Goal: Information Seeking & Learning: Find specific fact

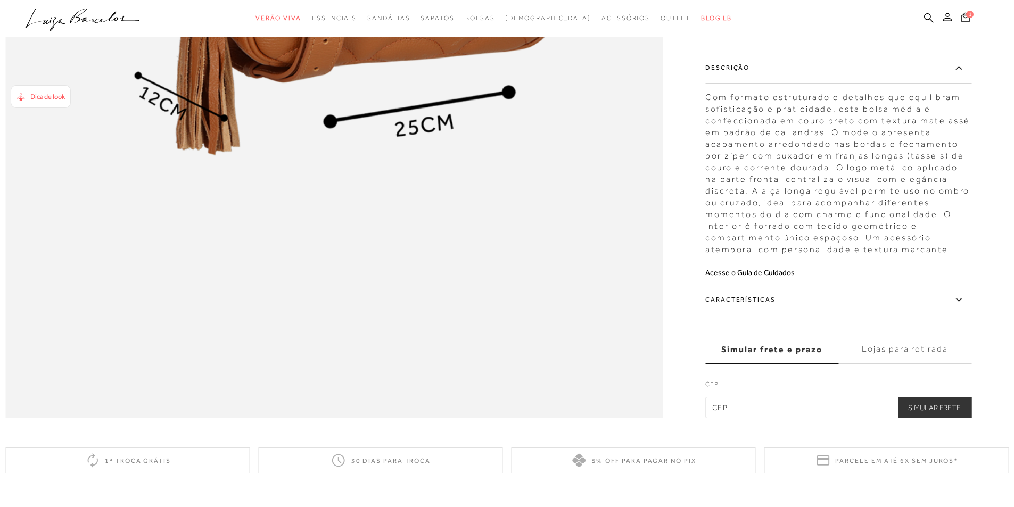
scroll to position [1969, 0]
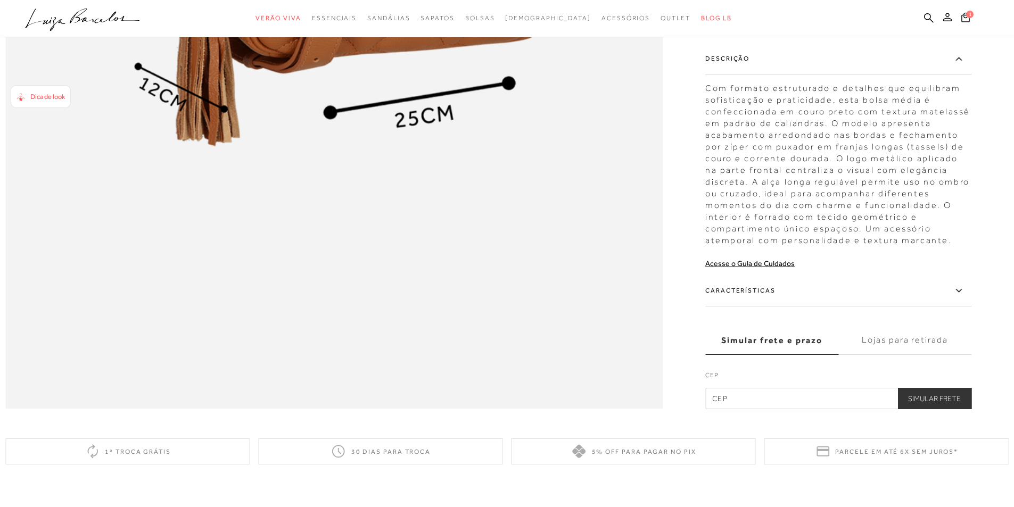
click at [964, 297] on icon at bounding box center [958, 290] width 13 height 13
click at [0, 0] on input "Características" at bounding box center [0, 0] width 0 height 0
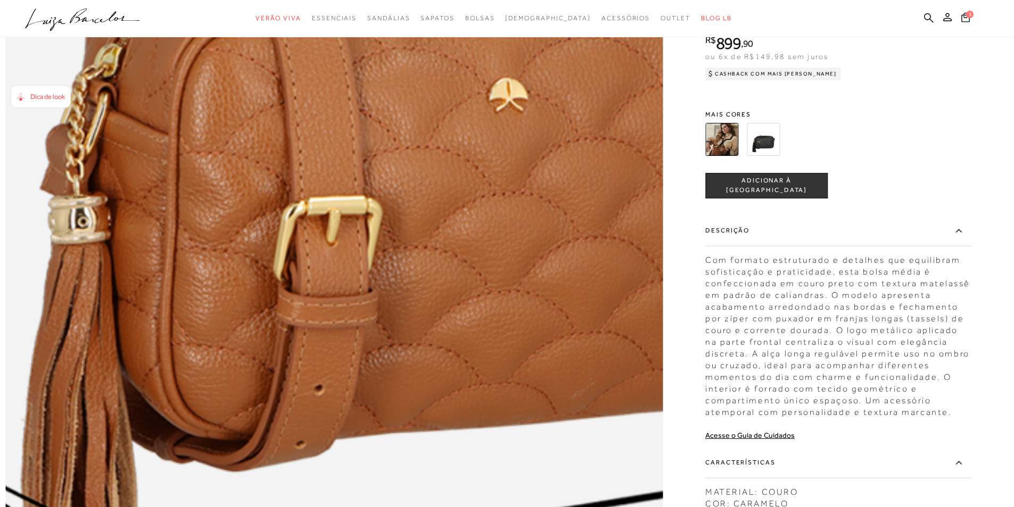
scroll to position [1756, 0]
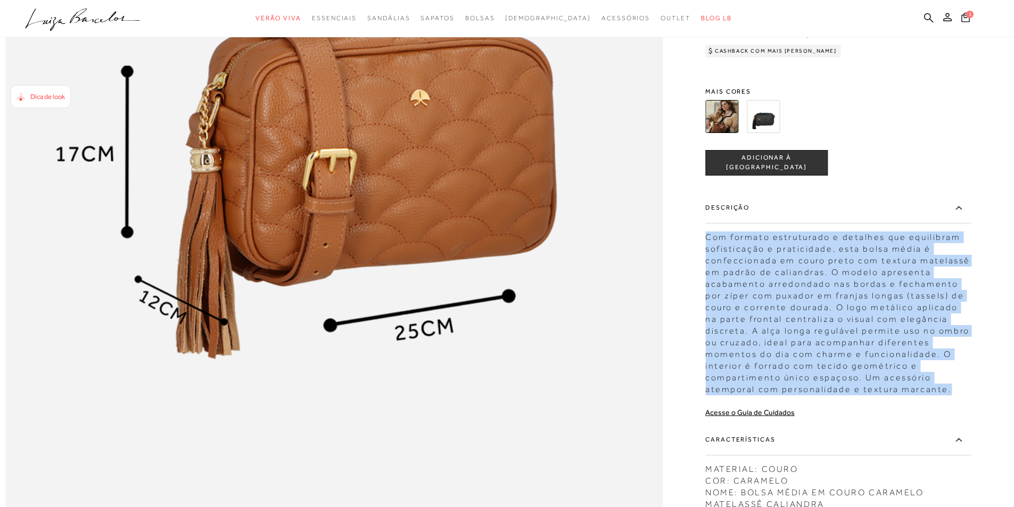
drag, startPoint x: 710, startPoint y: 264, endPoint x: 956, endPoint y: 417, distance: 289.5
click at [956, 395] on div "Com formato estruturado e detalhes que equilibram sofisticação e praticidade, e…" at bounding box center [838, 310] width 266 height 169
copy div "Com formato estruturado e detalhes que equilibram sofisticação e praticidade, e…"
drag, startPoint x: 927, startPoint y: 16, endPoint x: 337, endPoint y: 93, distance: 595.1
click at [927, 16] on icon at bounding box center [929, 18] width 10 height 10
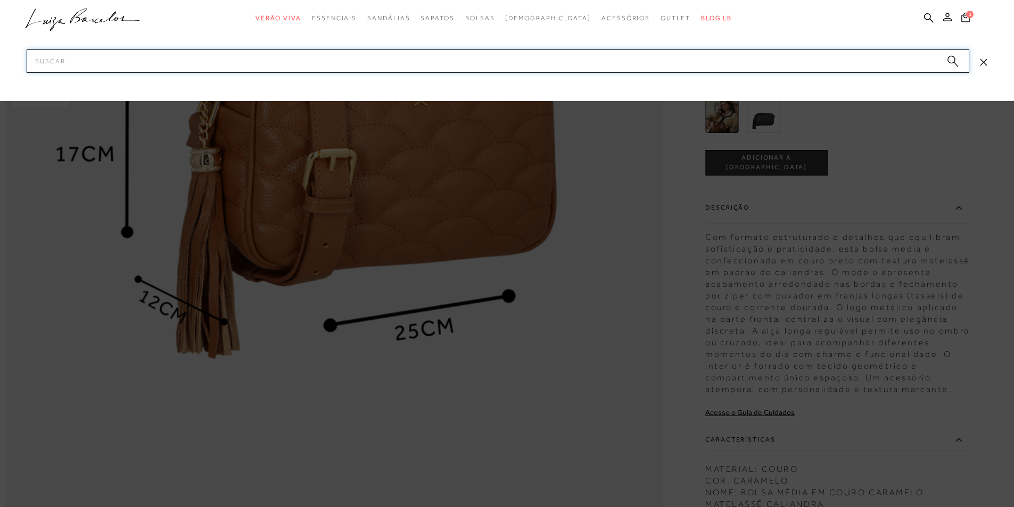
click at [300, 59] on input "Pesquisar" at bounding box center [498, 60] width 942 height 23
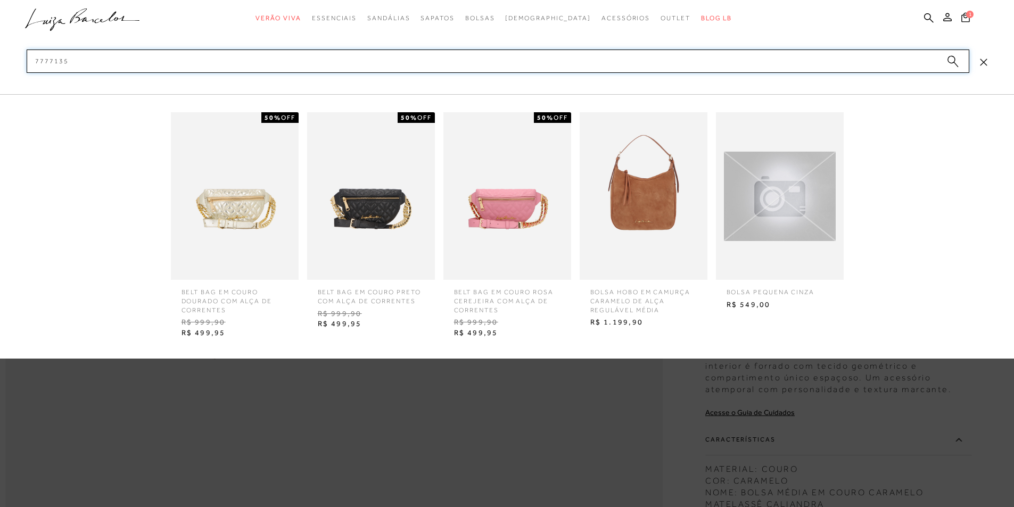
type input "77771353"
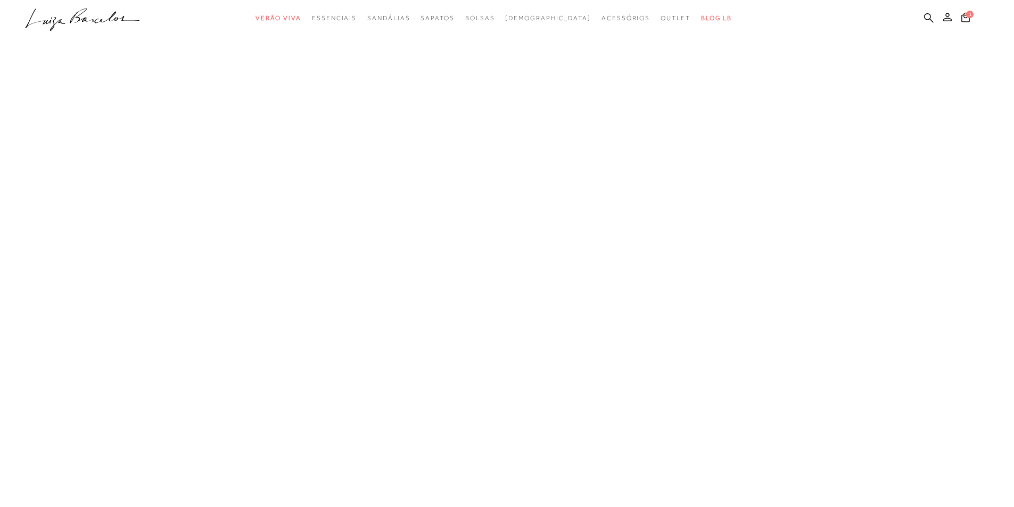
scroll to position [1, 0]
click at [927, 18] on icon at bounding box center [929, 18] width 10 height 10
click at [924, 15] on icon at bounding box center [929, 18] width 10 height 10
drag, startPoint x: 925, startPoint y: 15, endPoint x: 861, endPoint y: 15, distance: 64.4
click at [925, 16] on icon at bounding box center [929, 18] width 10 height 10
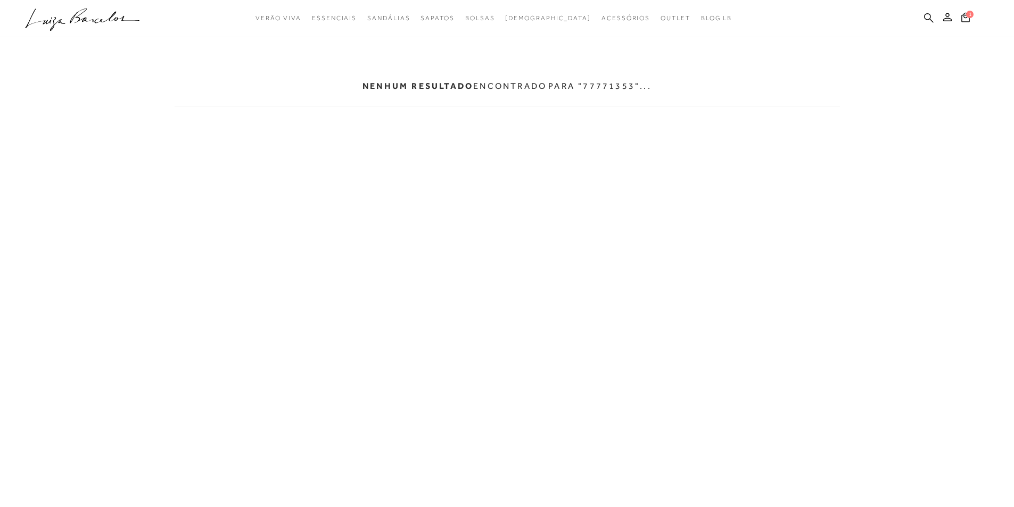
click at [929, 15] on icon at bounding box center [929, 18] width 10 height 10
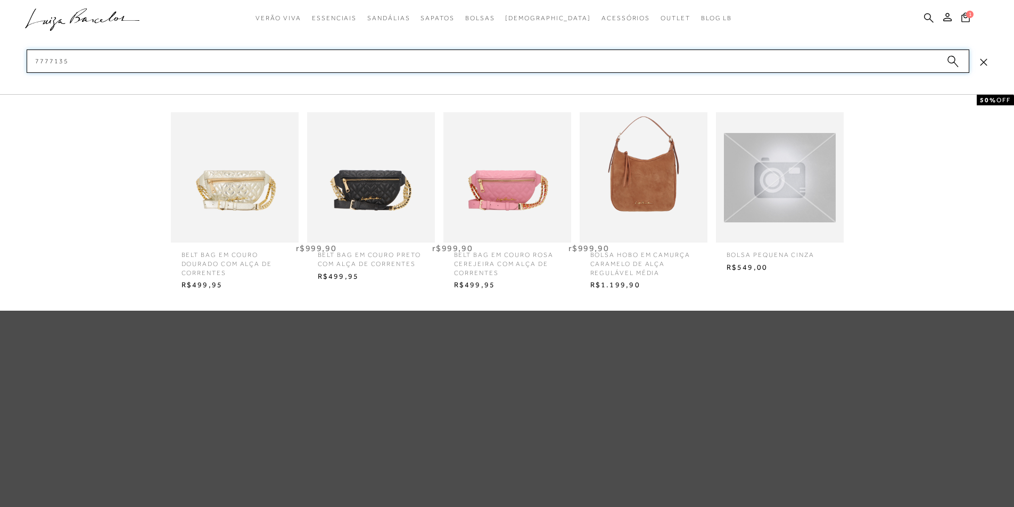
type input "77771353"
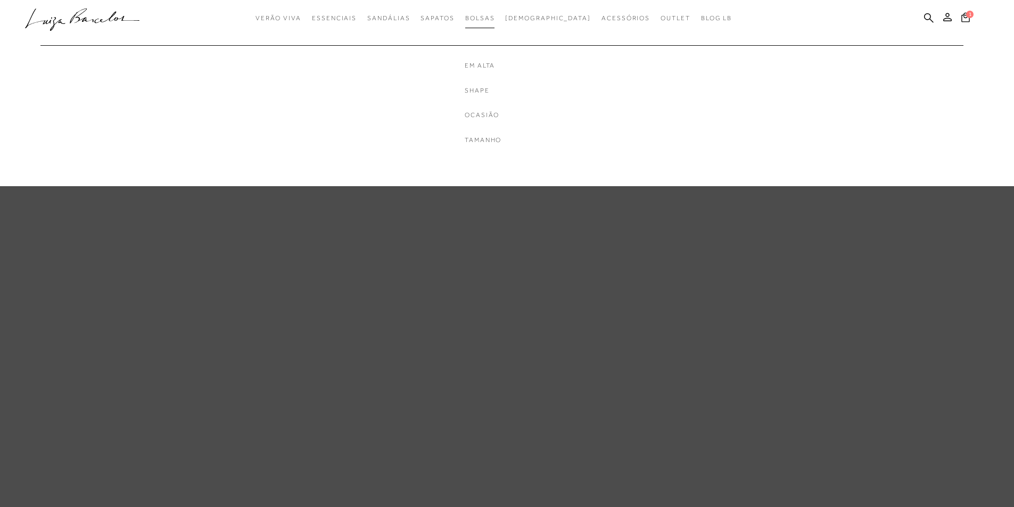
click at [495, 15] on span "Bolsas" at bounding box center [480, 17] width 30 height 7
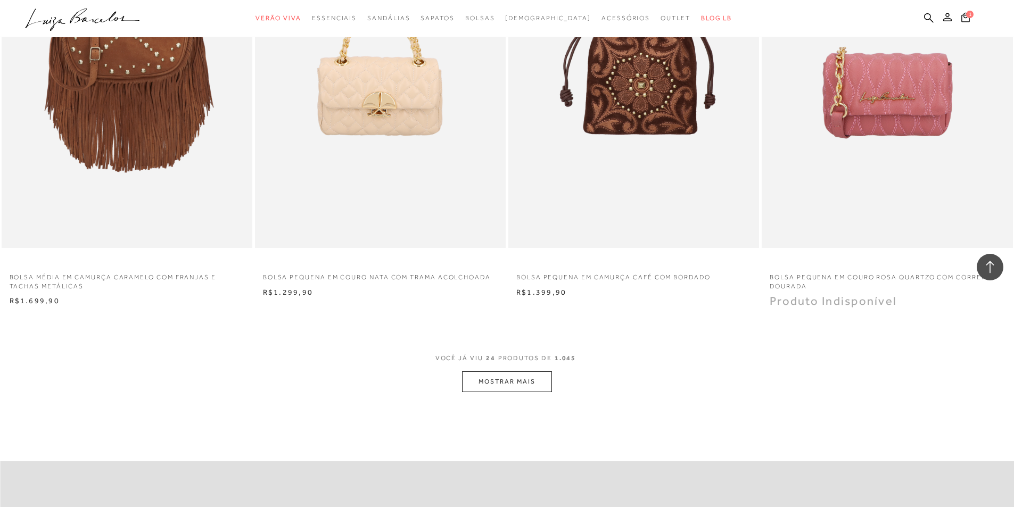
scroll to position [2501, 0]
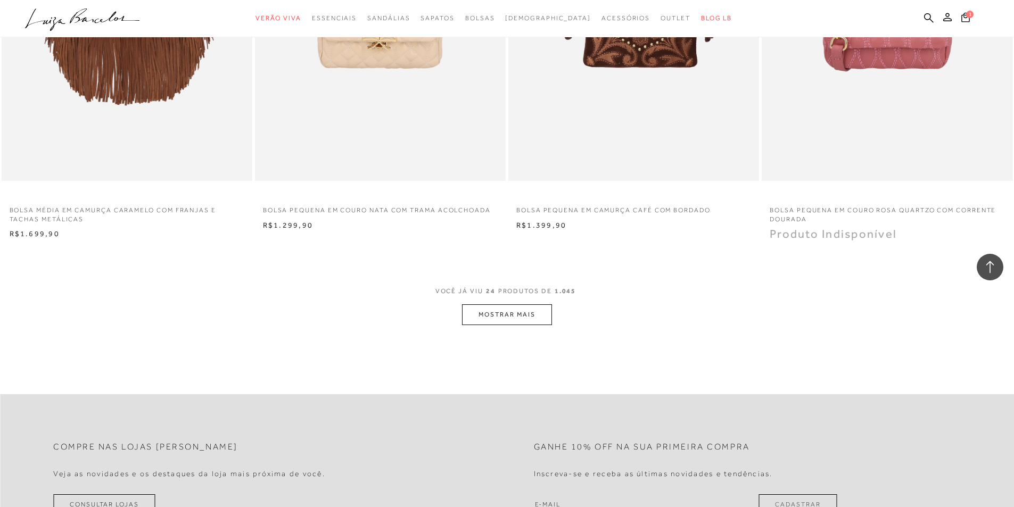
click at [520, 306] on button "MOSTRAR MAIS" at bounding box center [506, 314] width 89 height 21
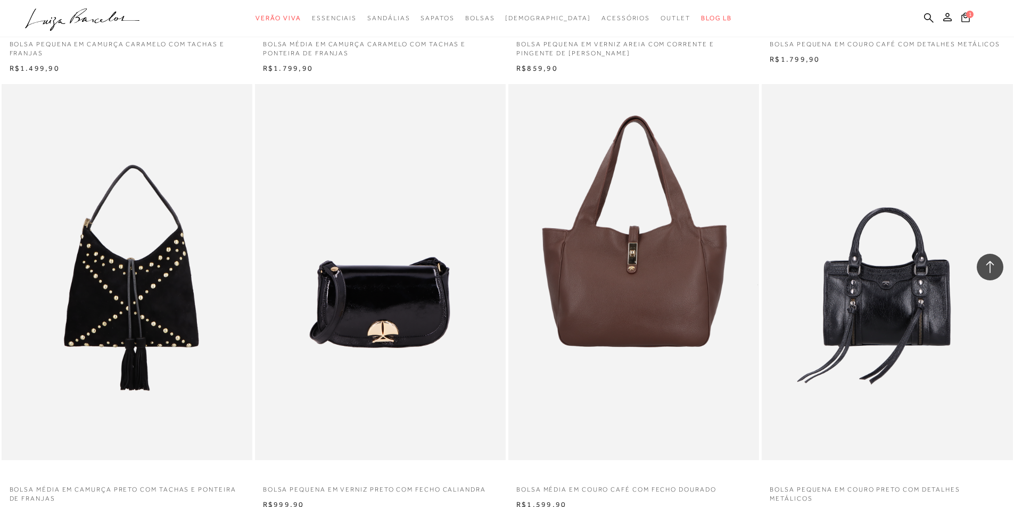
scroll to position [5161, 0]
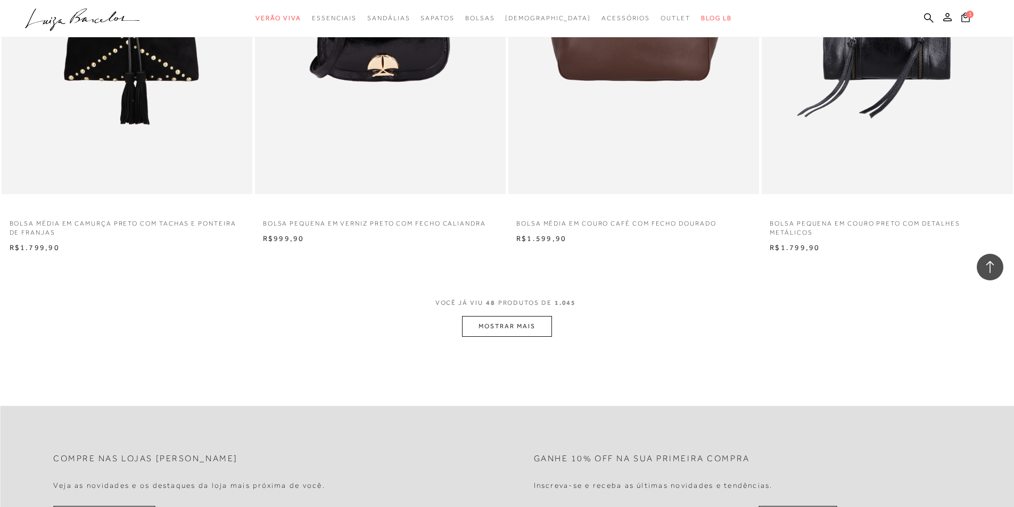
click at [507, 329] on button "MOSTRAR MAIS" at bounding box center [506, 326] width 89 height 21
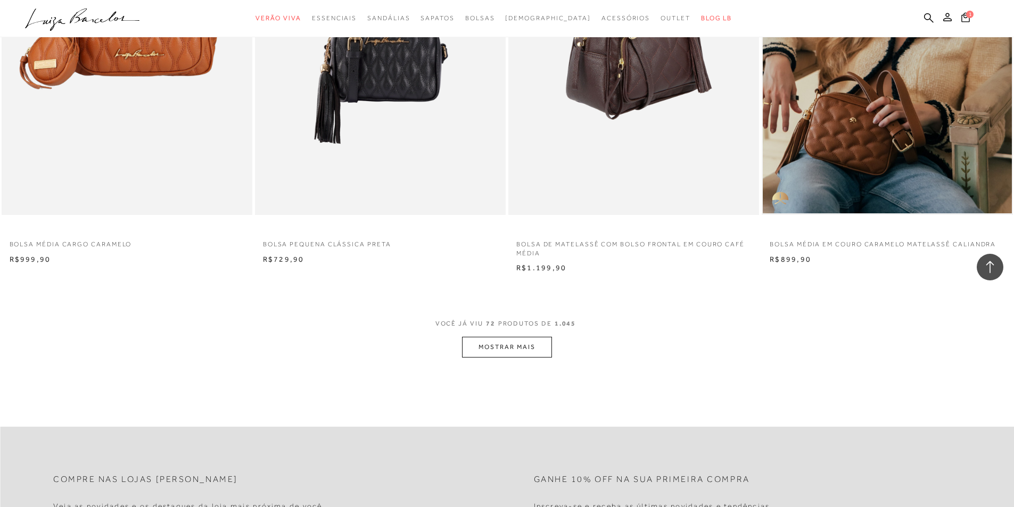
scroll to position [7981, 0]
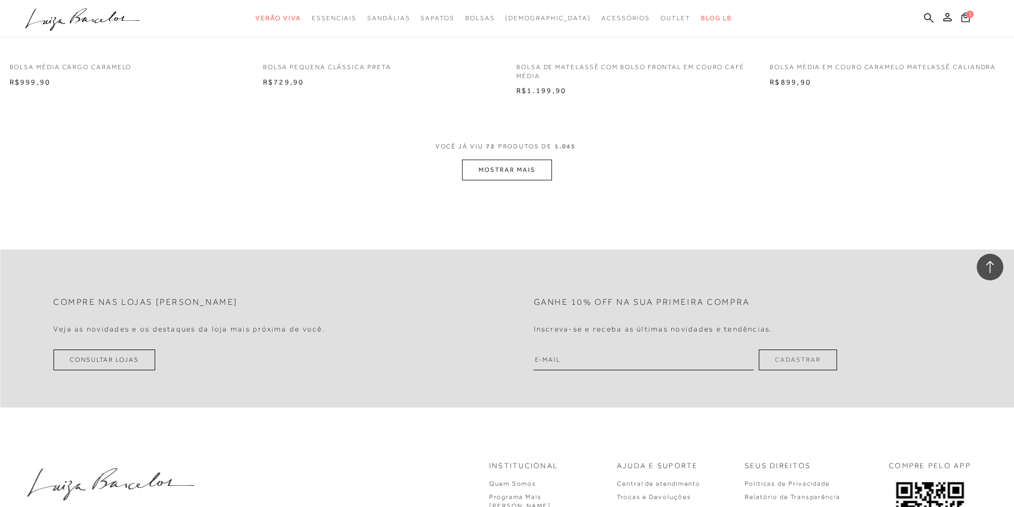
click at [492, 169] on button "MOSTRAR MAIS" at bounding box center [506, 170] width 89 height 21
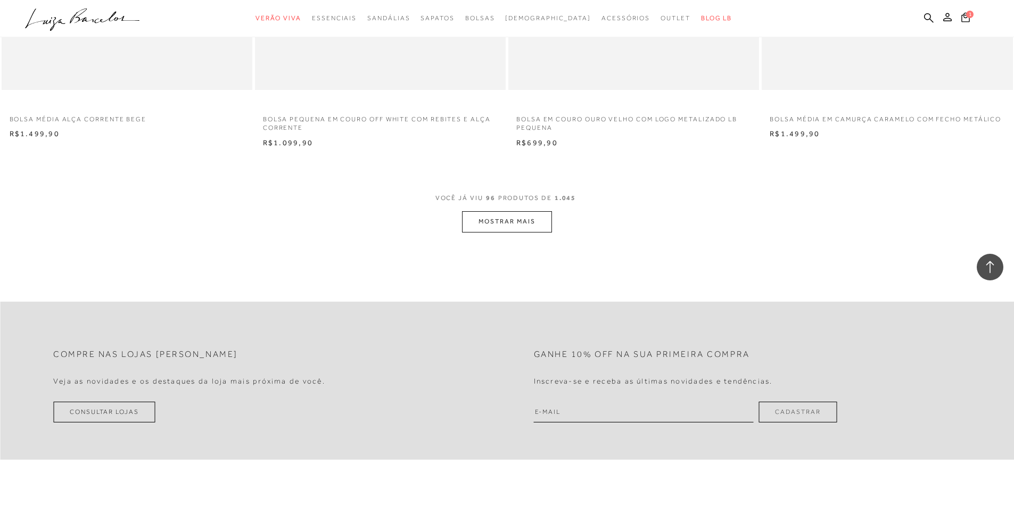
scroll to position [10588, 0]
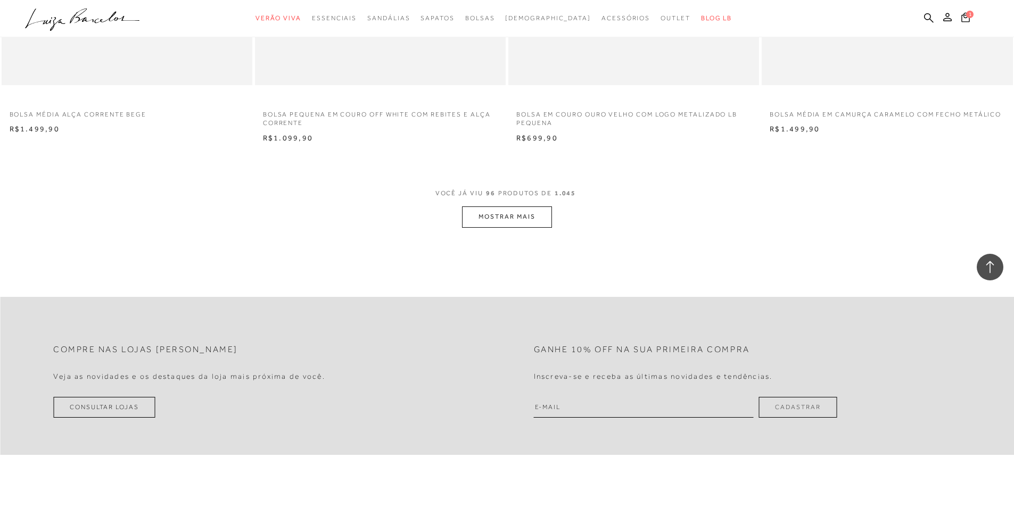
click at [523, 214] on button "MOSTRAR MAIS" at bounding box center [506, 216] width 89 height 21
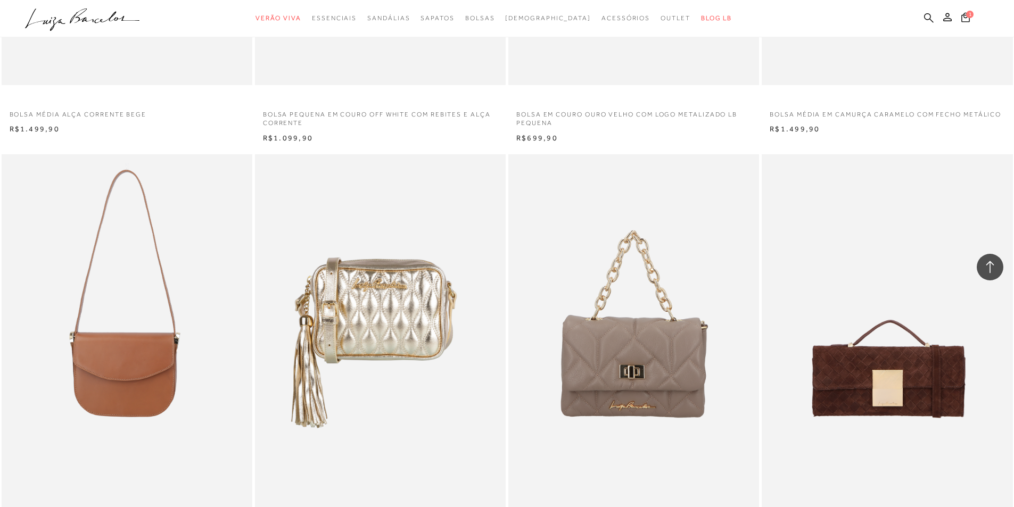
click at [926, 18] on icon at bounding box center [929, 18] width 10 height 10
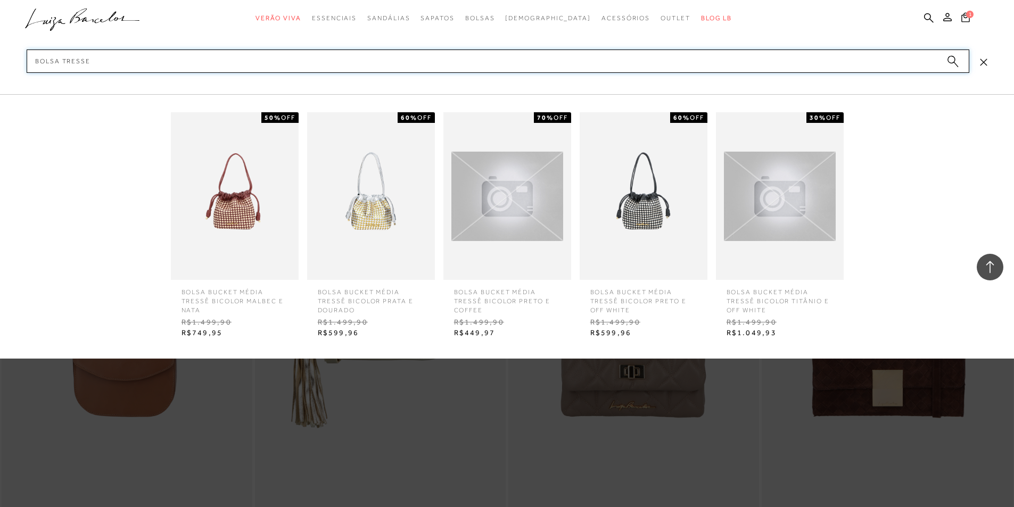
type input "bolsa tresse"
click at [239, 244] on img at bounding box center [235, 196] width 128 height 168
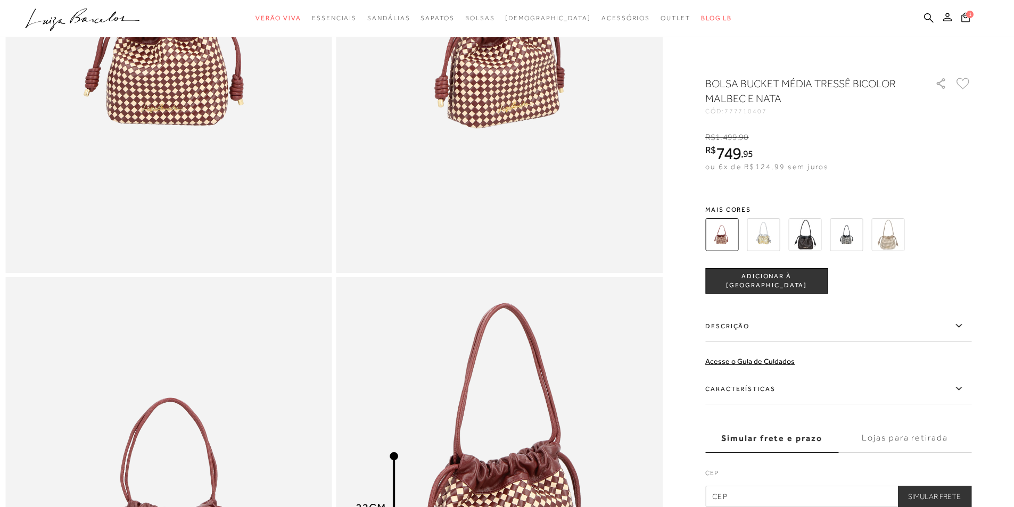
scroll to position [426, 0]
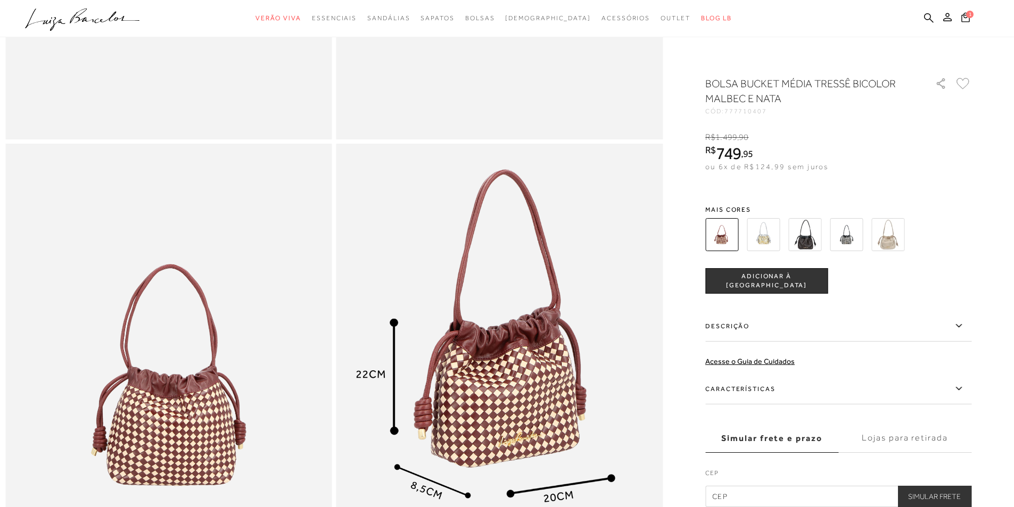
click at [961, 326] on icon at bounding box center [958, 325] width 6 height 3
click at [0, 0] on input "Descrição" at bounding box center [0, 0] width 0 height 0
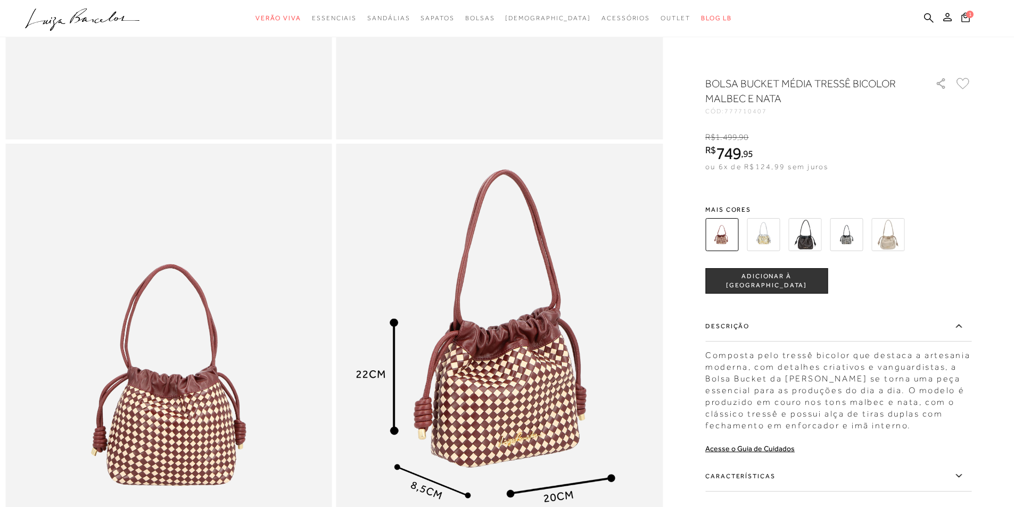
drag, startPoint x: 709, startPoint y: 356, endPoint x: 941, endPoint y: 422, distance: 241.7
click at [941, 422] on div "Composta pelo tressê bicolor que destaca a artesania moderna, com detalhes cria…" at bounding box center [838, 387] width 266 height 87
copy div "Composta pelo tressê bicolor que destaca a artesania moderna, com detalhes cria…"
